Goal: Task Accomplishment & Management: Use online tool/utility

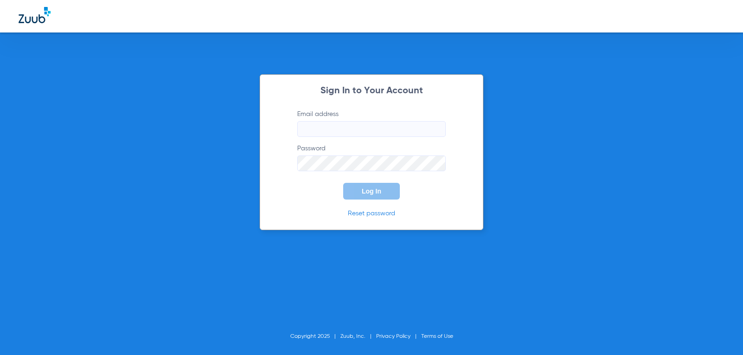
click at [367, 129] on input "Email address" at bounding box center [371, 129] width 149 height 16
type input "J"
type input "[EMAIL_ADDRESS][DOMAIN_NAME]"
click at [343, 183] on button "Log In" at bounding box center [371, 191] width 57 height 17
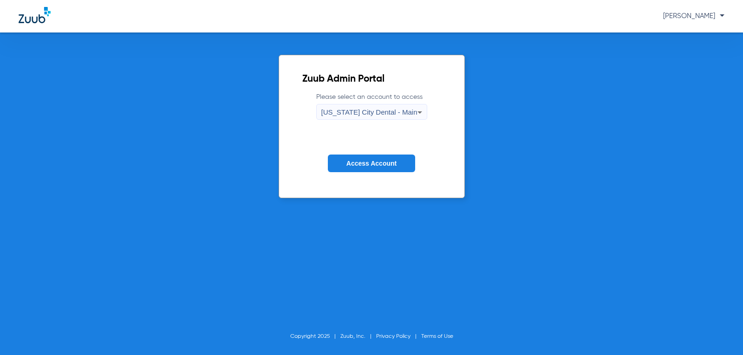
click at [369, 165] on span "Access Account" at bounding box center [371, 163] width 50 height 7
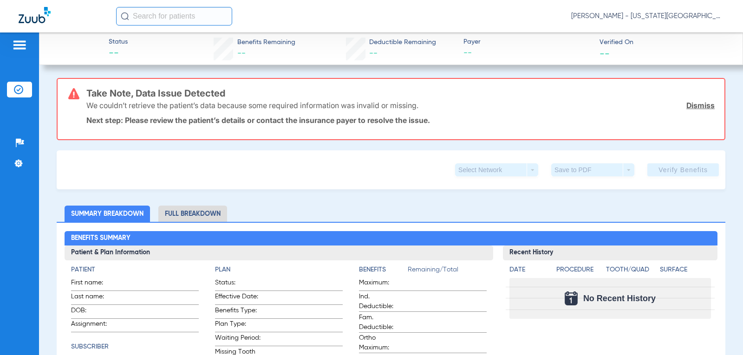
click at [18, 52] on div at bounding box center [19, 46] width 15 height 14
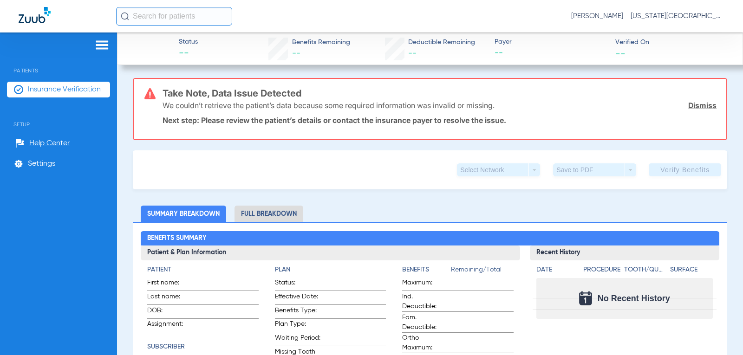
click at [32, 93] on span "Insurance Verification" at bounding box center [64, 89] width 73 height 9
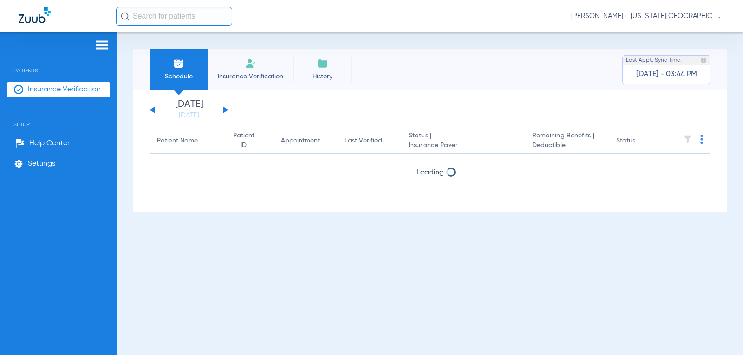
click at [218, 110] on div "[DATE] [DATE] [DATE] [DATE] [DATE] [DATE] [DATE] [DATE] [DATE] [DATE] [DATE] [D…" at bounding box center [189, 110] width 79 height 20
click at [225, 108] on button at bounding box center [226, 109] width 6 height 7
click at [701, 137] on img at bounding box center [701, 139] width 3 height 9
click at [564, 78] on div at bounding box center [371, 177] width 743 height 355
click at [178, 118] on link "[DATE]" at bounding box center [189, 115] width 56 height 9
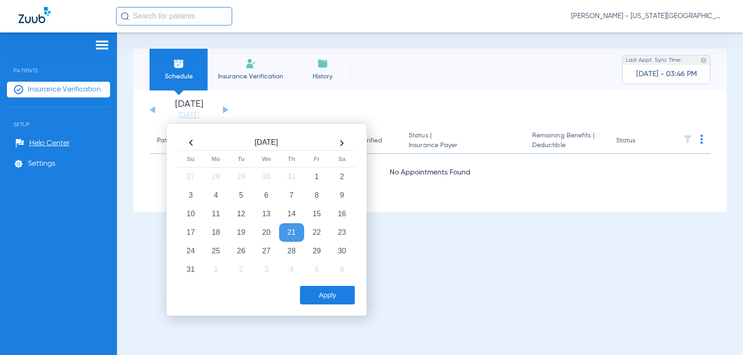
click at [319, 288] on button "Apply" at bounding box center [327, 295] width 55 height 19
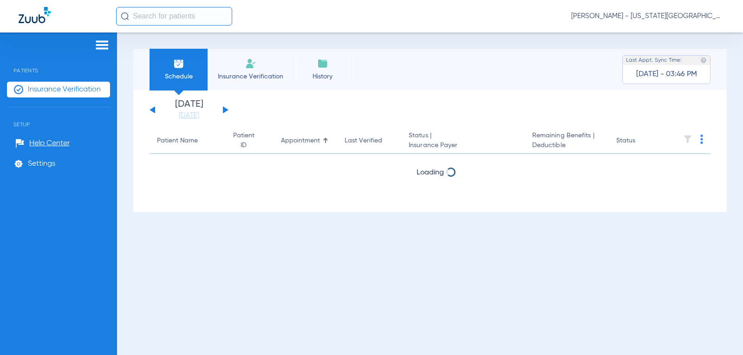
click at [242, 79] on span "Insurance Verification" at bounding box center [251, 76] width 72 height 9
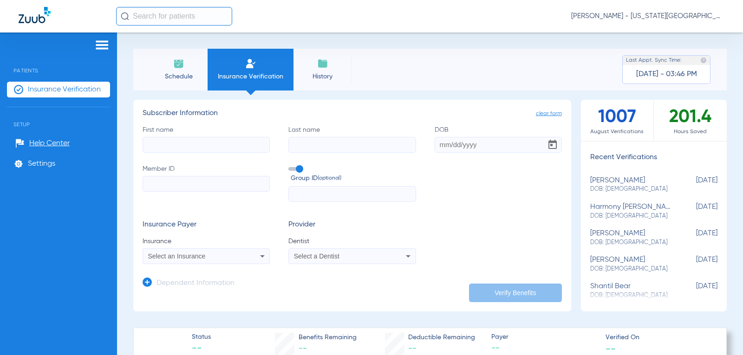
click at [164, 64] on li "Schedule" at bounding box center [179, 70] width 58 height 42
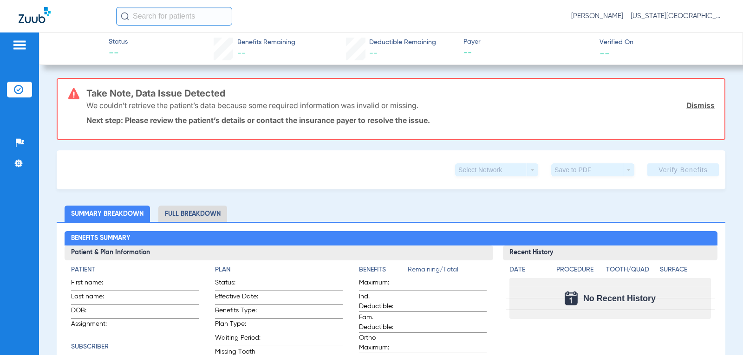
click at [20, 42] on img at bounding box center [19, 44] width 15 height 11
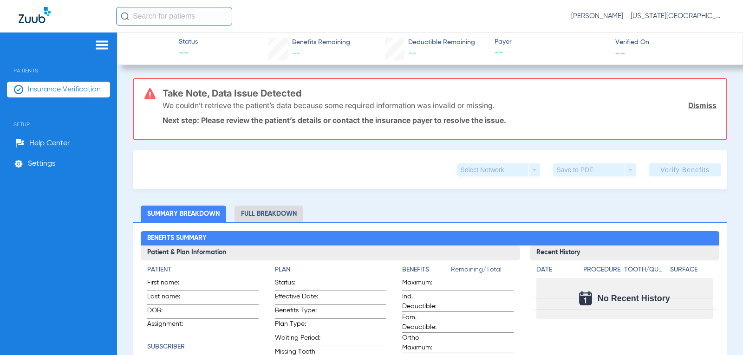
click at [52, 90] on span "Insurance Verification" at bounding box center [64, 89] width 73 height 9
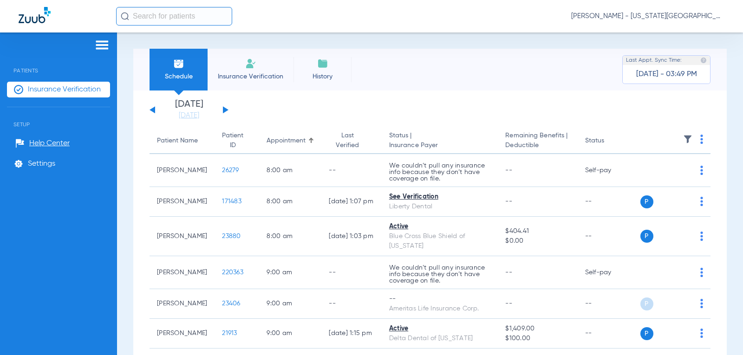
click at [225, 110] on button at bounding box center [226, 109] width 6 height 7
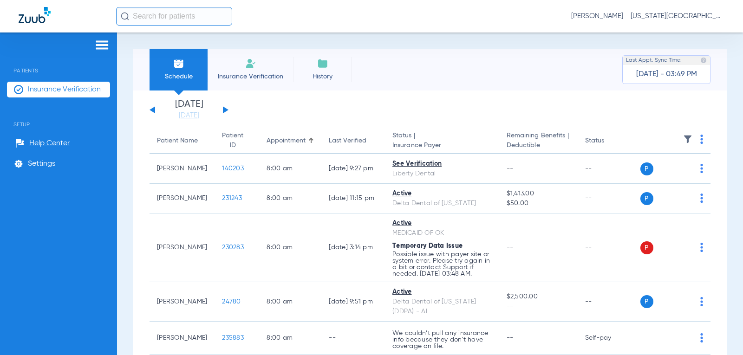
click at [700, 141] on img at bounding box center [701, 139] width 3 height 9
click at [656, 182] on span "Verify All" at bounding box center [660, 178] width 56 height 7
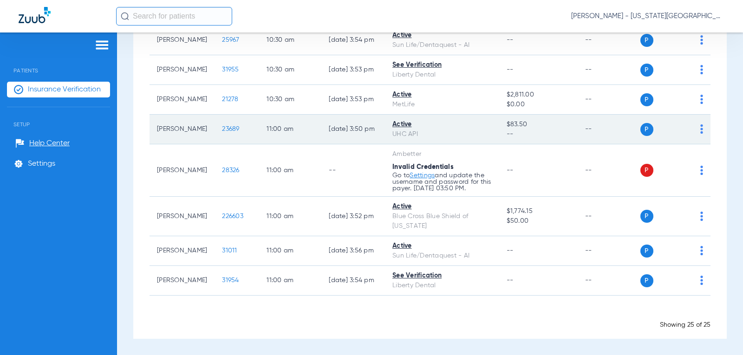
scroll to position [713, 0]
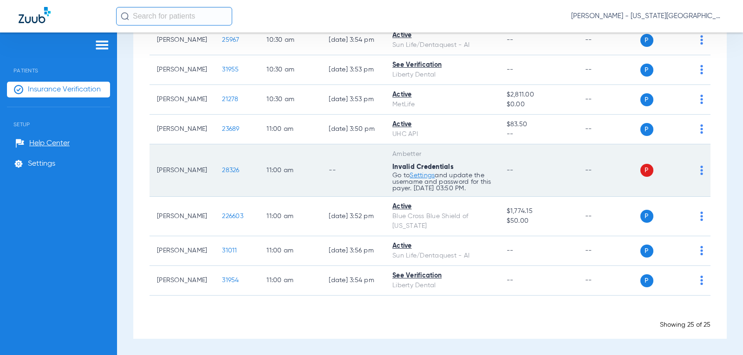
click at [519, 189] on td "--" at bounding box center [538, 170] width 78 height 52
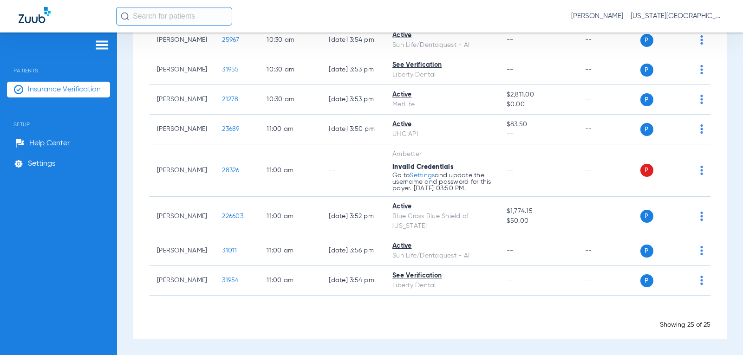
scroll to position [677, 0]
